Goal: Task Accomplishment & Management: Use online tool/utility

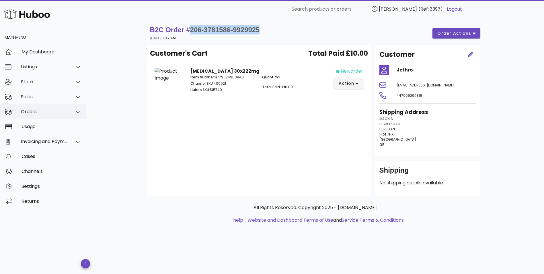
click at [48, 106] on div "Orders" at bounding box center [43, 111] width 86 height 15
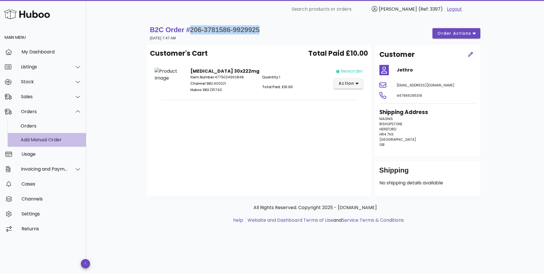
click at [43, 141] on div "Add Manual Order" at bounding box center [51, 139] width 61 height 5
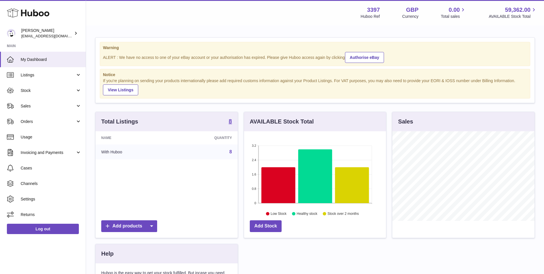
scroll to position [90, 142]
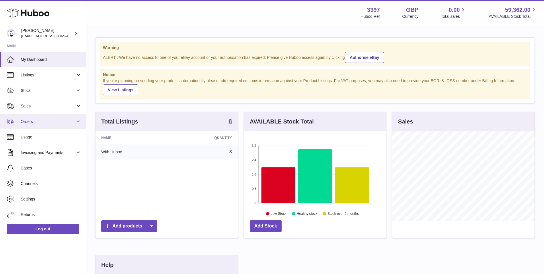
click at [38, 120] on span "Orders" at bounding box center [48, 121] width 55 height 5
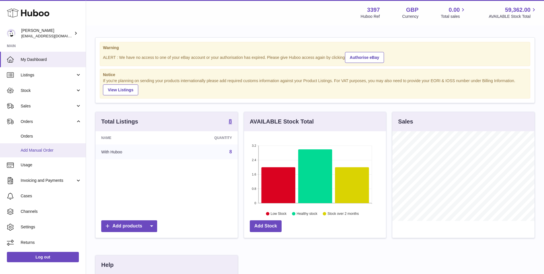
click at [38, 150] on span "Add Manual Order" at bounding box center [51, 149] width 61 height 5
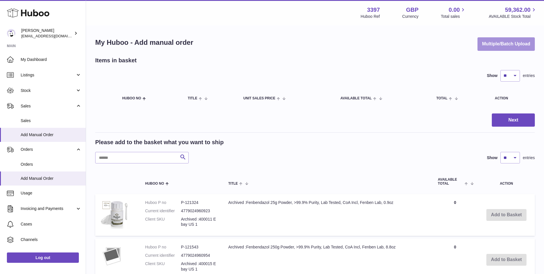
click at [498, 46] on button "Multiple/Batch Upload" at bounding box center [506, 43] width 57 height 13
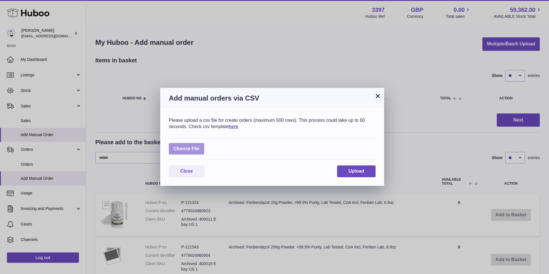
click at [190, 151] on label at bounding box center [186, 149] width 35 height 12
click at [199, 146] on input "file" at bounding box center [199, 146] width 0 height 0
type input "**********"
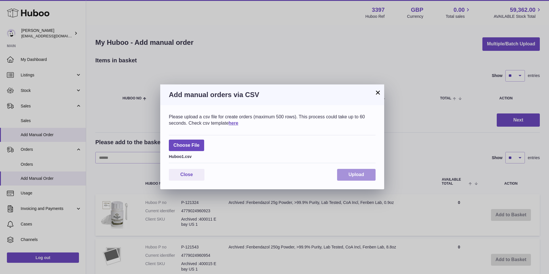
click at [358, 177] on button "Upload" at bounding box center [356, 175] width 38 height 12
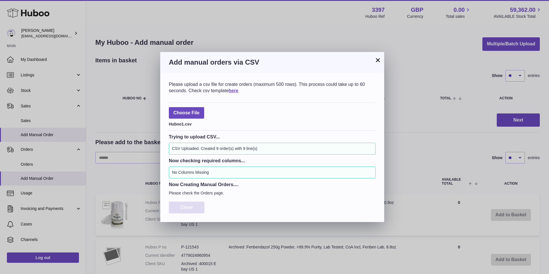
click at [189, 207] on span "Close" at bounding box center [186, 207] width 13 height 5
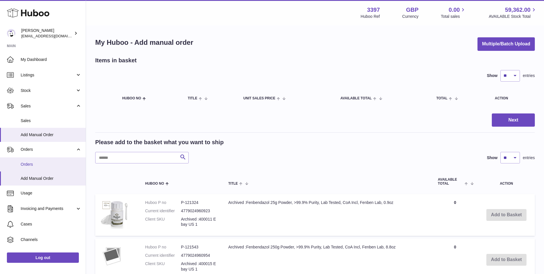
click at [26, 160] on link "Orders" at bounding box center [43, 164] width 86 height 14
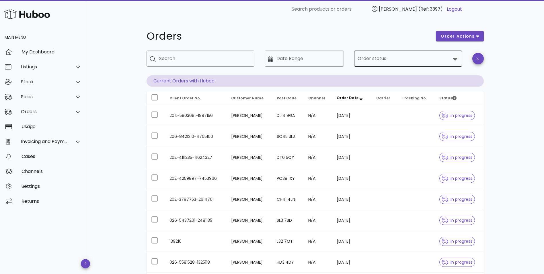
click at [395, 54] on input "Order status" at bounding box center [404, 58] width 93 height 9
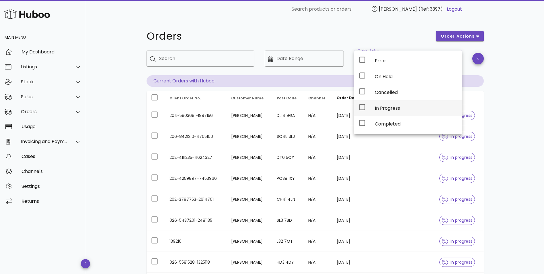
click at [386, 107] on div "In Progress" at bounding box center [416, 107] width 83 height 5
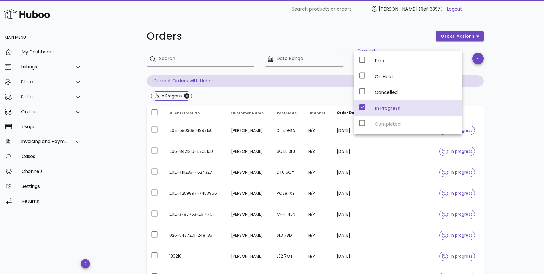
click at [118, 102] on div "Orders order actions ​ Search ​ Date Range ​ Order status In Progress Current O…" at bounding box center [315, 194] width 458 height 353
